Goal: Transaction & Acquisition: Obtain resource

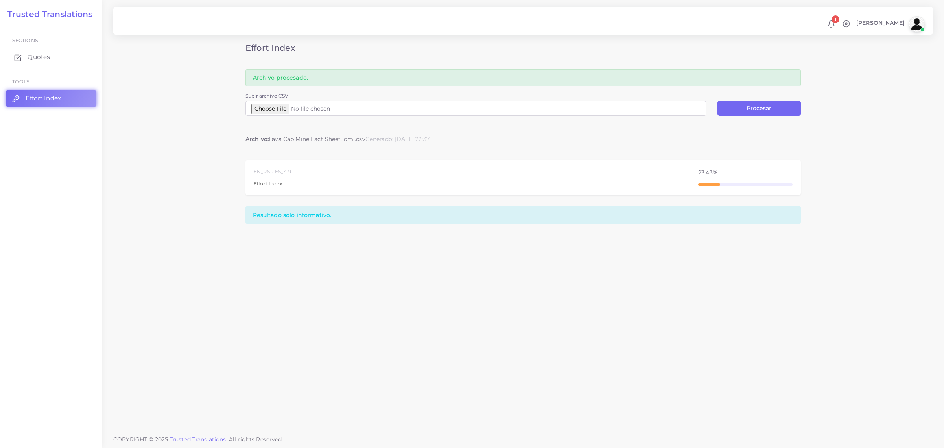
click at [36, 54] on span "Quotes" at bounding box center [39, 57] width 22 height 9
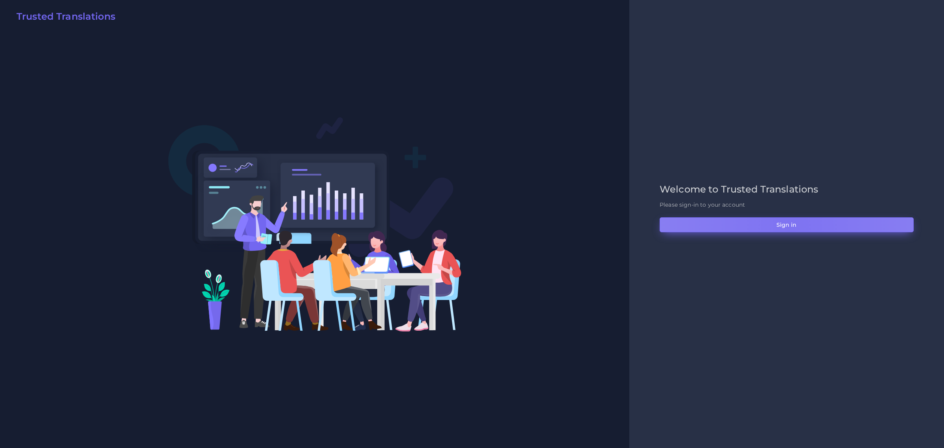
click at [791, 228] on button "Sign in" at bounding box center [787, 224] width 254 height 15
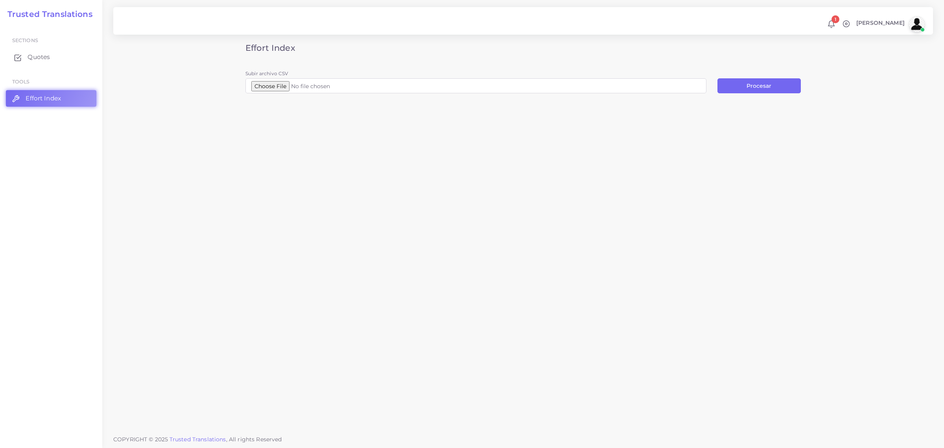
click at [39, 54] on span "Quotes" at bounding box center [39, 57] width 22 height 9
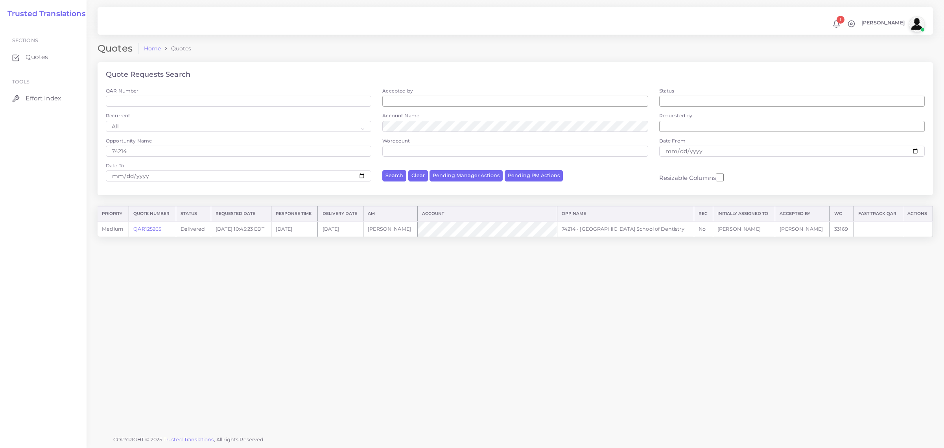
click at [153, 224] on td "QAR125265" at bounding box center [152, 228] width 47 height 15
click at [153, 229] on link "QAR125265" at bounding box center [147, 229] width 28 height 6
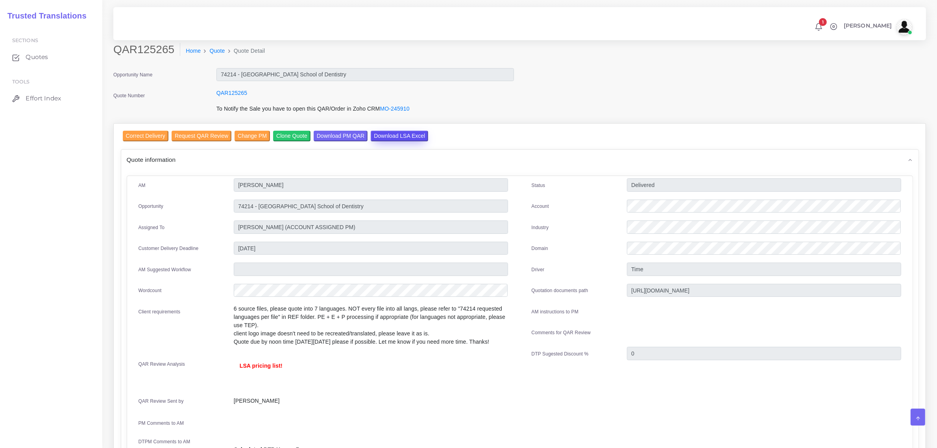
click at [397, 132] on input "Download LSA Excel" at bounding box center [399, 136] width 57 height 11
